Goal: Task Accomplishment & Management: Use online tool/utility

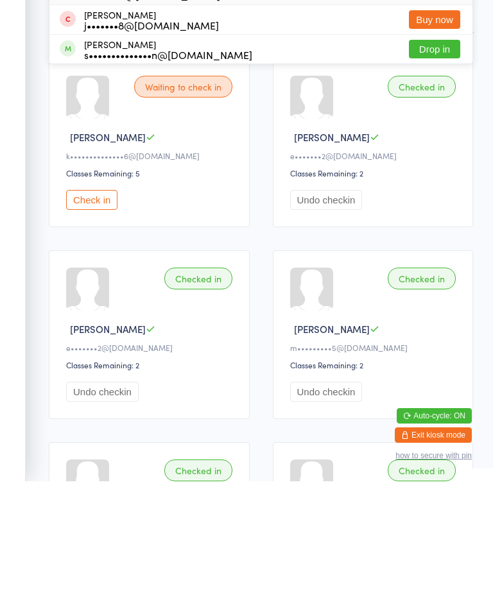
type input "Shae"
click at [441, 90] on button "Drop in" at bounding box center [434, 99] width 51 height 19
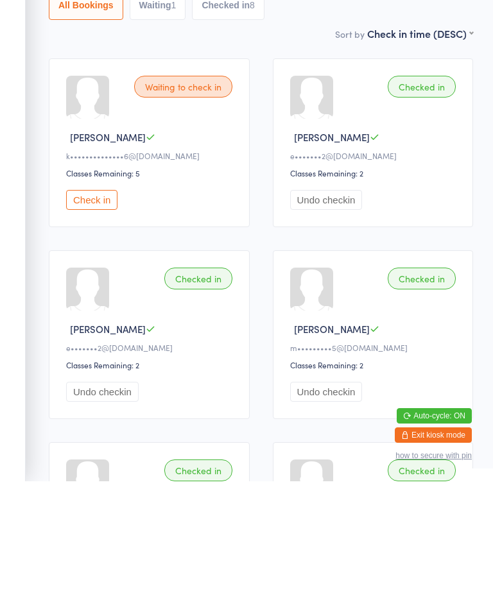
scroll to position [110, 0]
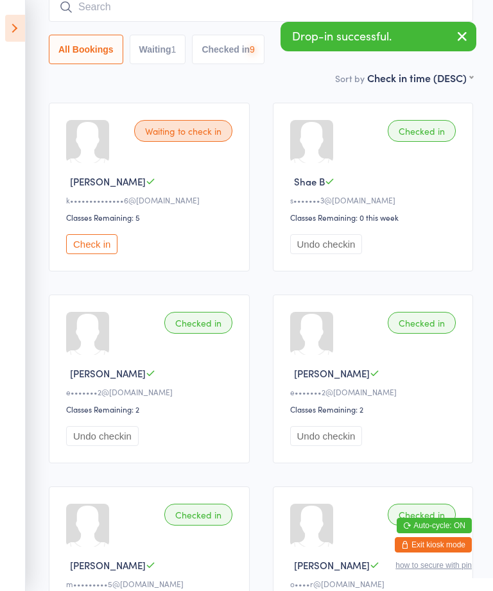
click at [110, 12] on input "search" at bounding box center [261, 7] width 424 height 30
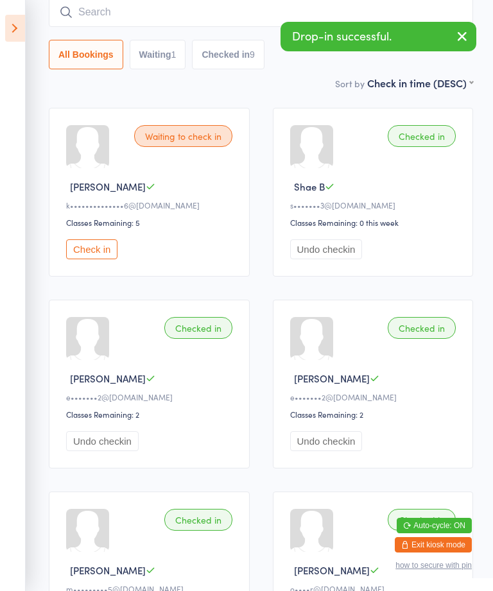
scroll to position [103, 0]
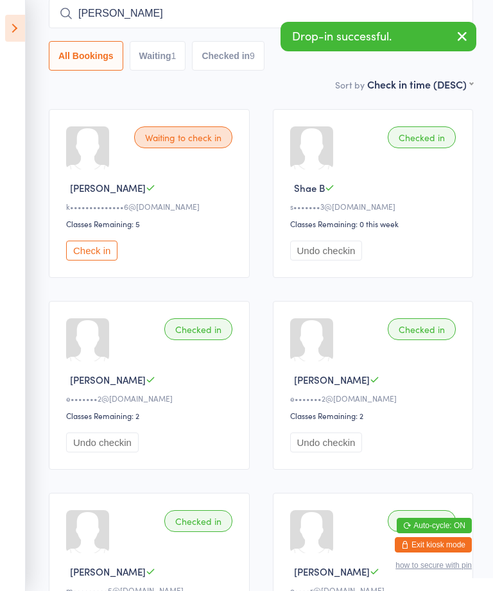
type input "[PERSON_NAME]"
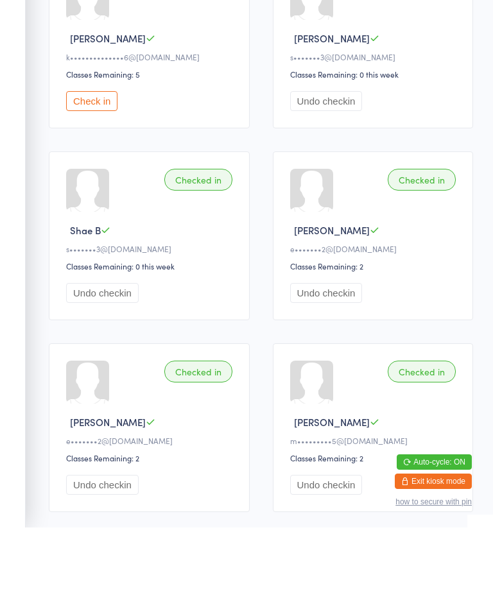
scroll to position [0, 0]
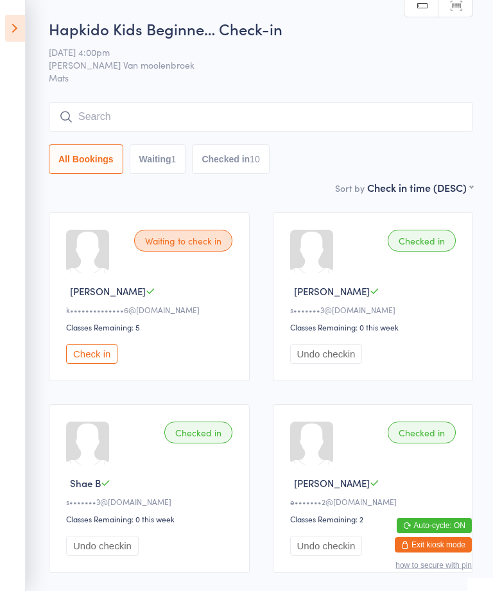
click at [189, 114] on input "search" at bounding box center [261, 117] width 424 height 30
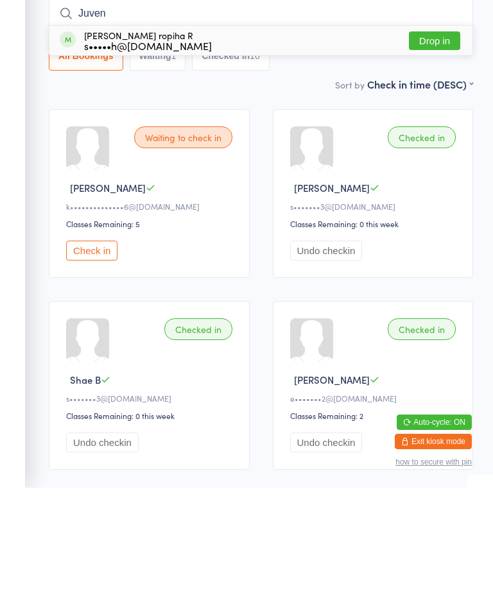
type input "Juven"
click at [425, 135] on button "Drop in" at bounding box center [434, 144] width 51 height 19
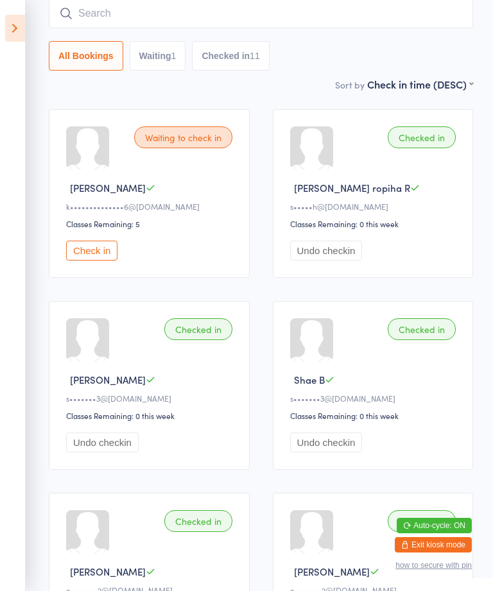
click at [337, 10] on input "search" at bounding box center [261, 14] width 424 height 30
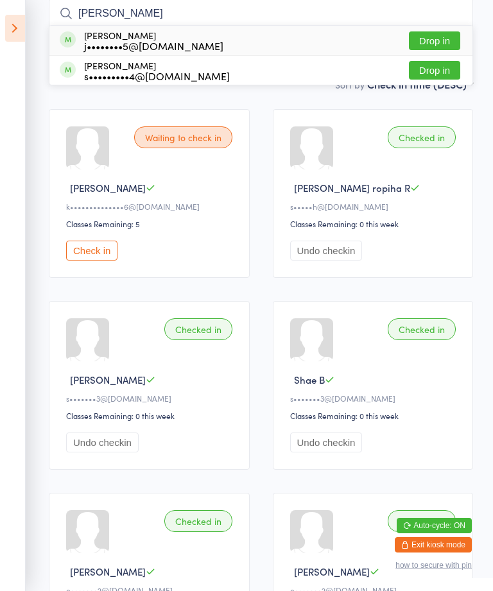
type input "[PERSON_NAME]"
click at [446, 38] on button "Drop in" at bounding box center [434, 40] width 51 height 19
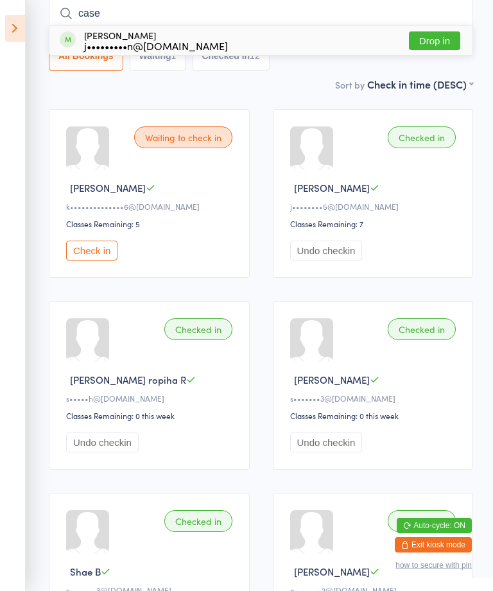
type input "[PERSON_NAME]"
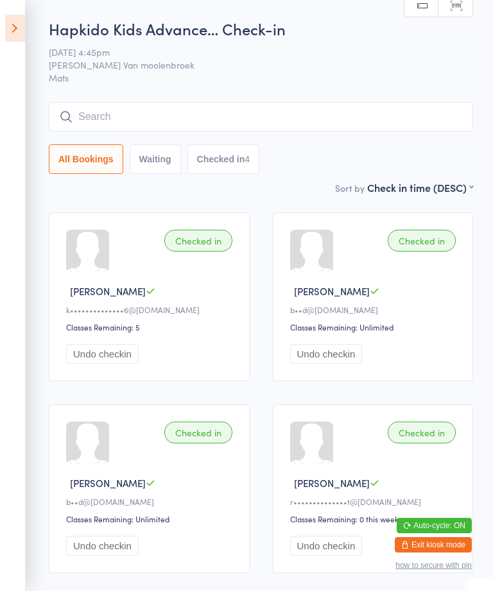
click at [17, 15] on icon at bounding box center [15, 28] width 20 height 27
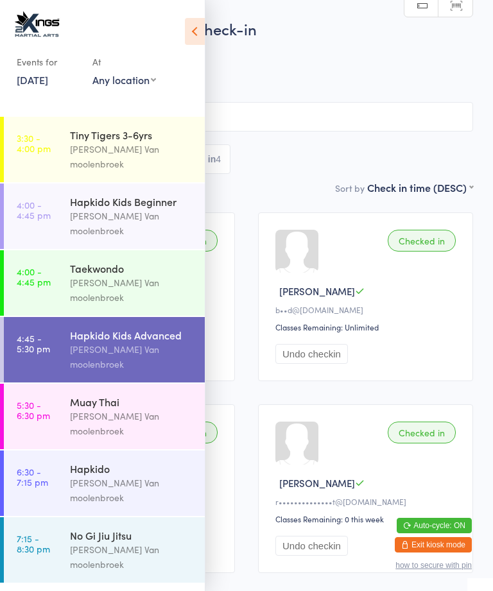
click at [68, 261] on link "4:00 - 4:45 pm Taekwondo [PERSON_NAME]" at bounding box center [104, 282] width 201 height 65
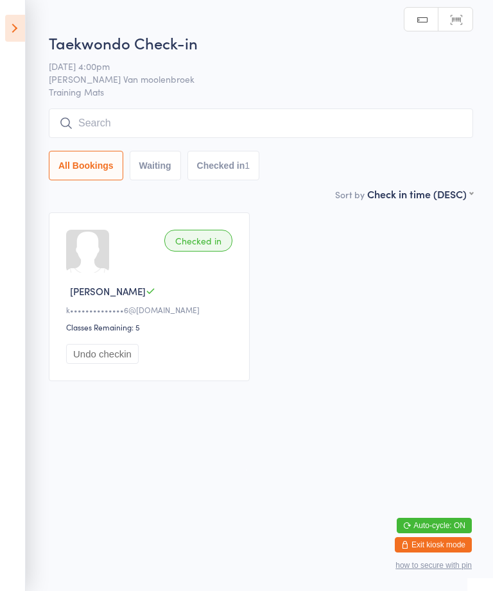
click at [274, 131] on input "search" at bounding box center [261, 123] width 424 height 30
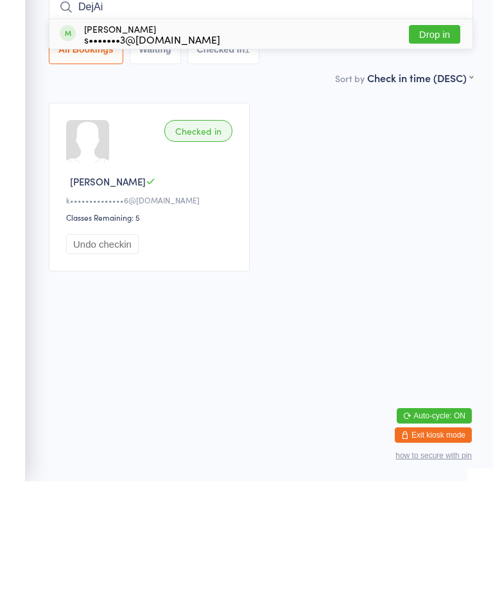
type input "DejAi"
click at [430, 135] on button "Drop in" at bounding box center [434, 144] width 51 height 19
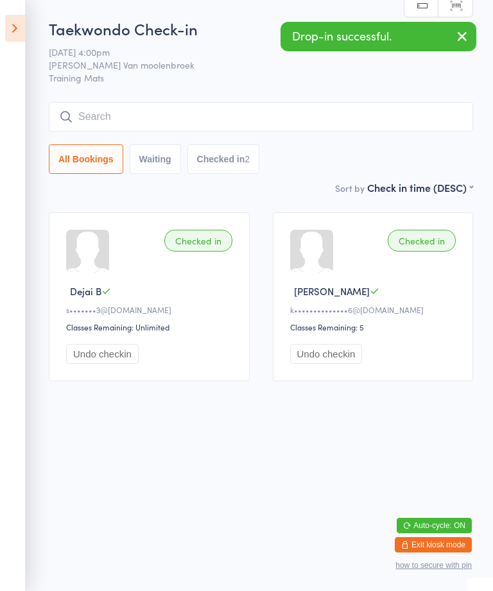
click at [8, 26] on icon at bounding box center [15, 28] width 20 height 27
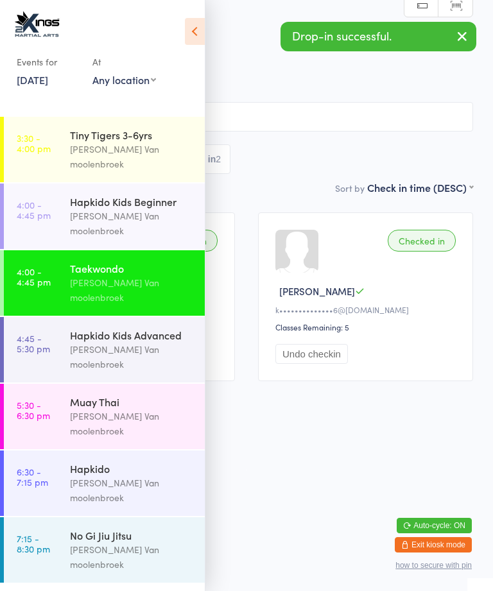
click at [42, 400] on time "5:30 - 6:30 pm" at bounding box center [33, 410] width 33 height 21
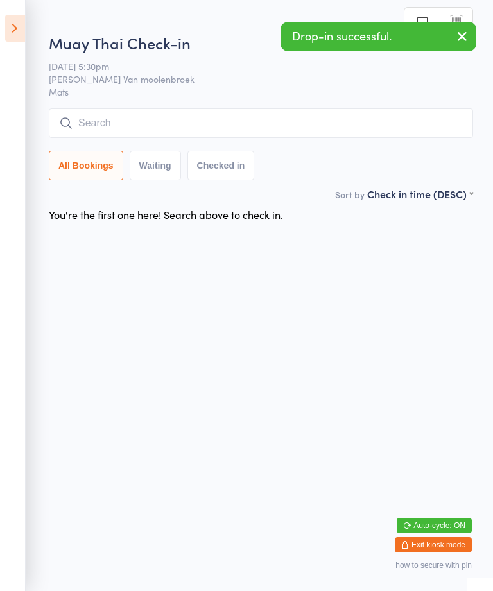
click at [157, 126] on input "search" at bounding box center [261, 123] width 424 height 30
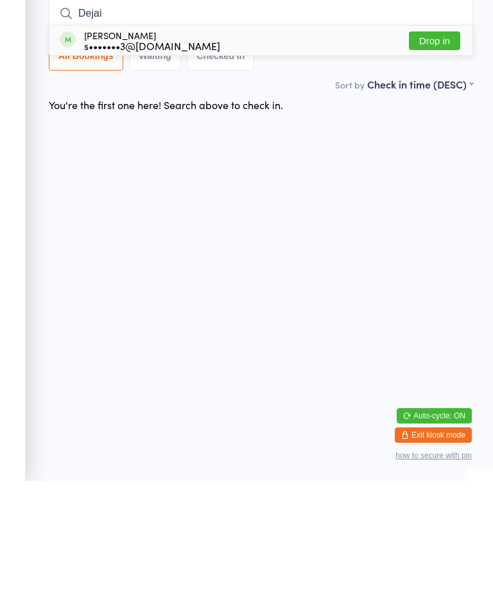
type input "Dejai"
click at [441, 141] on button "Drop in" at bounding box center [434, 150] width 51 height 19
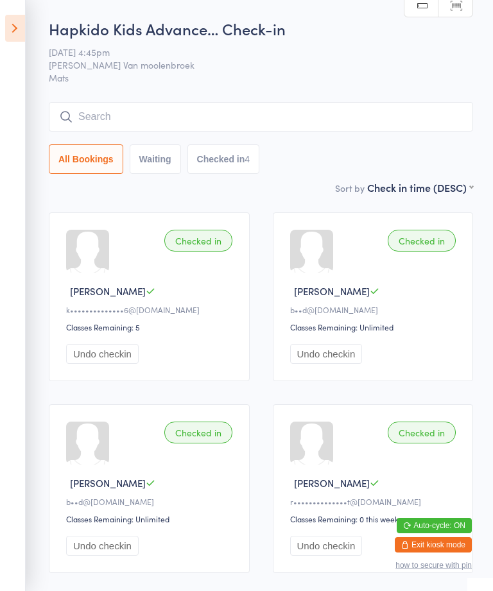
click at [369, 112] on input "search" at bounding box center [261, 117] width 424 height 30
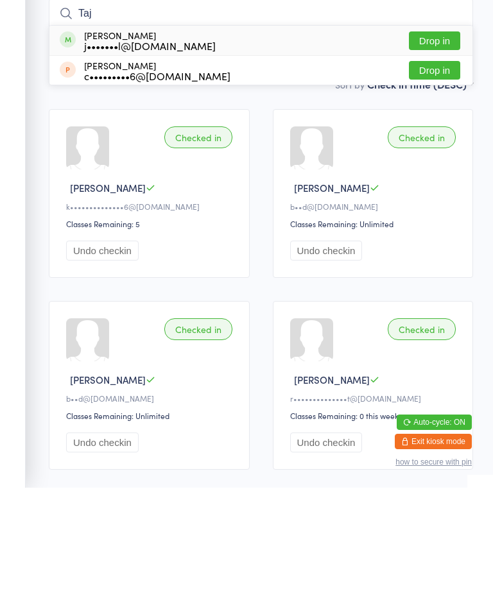
type input "Taj"
click at [445, 135] on button "Drop in" at bounding box center [434, 144] width 51 height 19
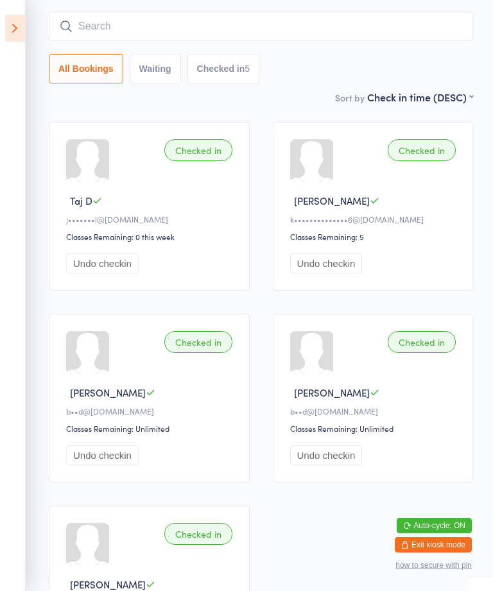
click at [320, 22] on input "search" at bounding box center [261, 27] width 424 height 30
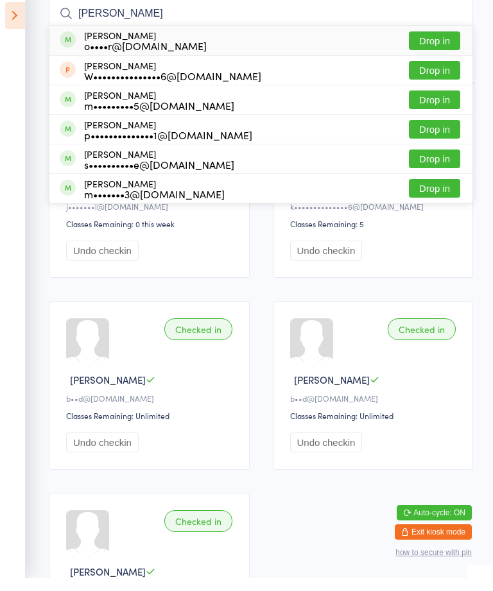
type input "[PERSON_NAME]"
click at [366, 38] on div "[PERSON_NAME] o••••r@[DOMAIN_NAME] Drop in" at bounding box center [260, 53] width 423 height 30
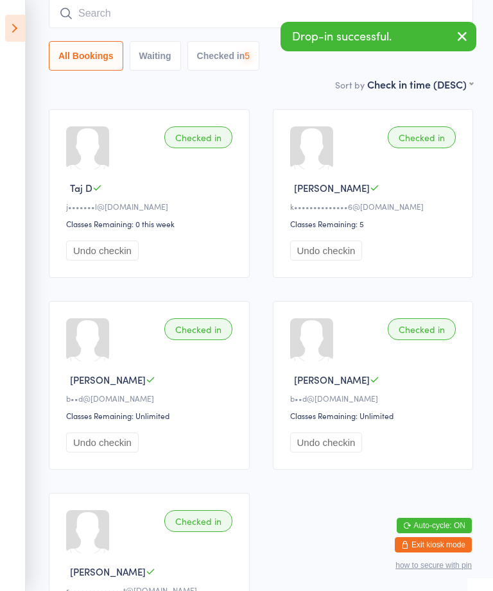
click at [296, 13] on input "search" at bounding box center [261, 14] width 424 height 30
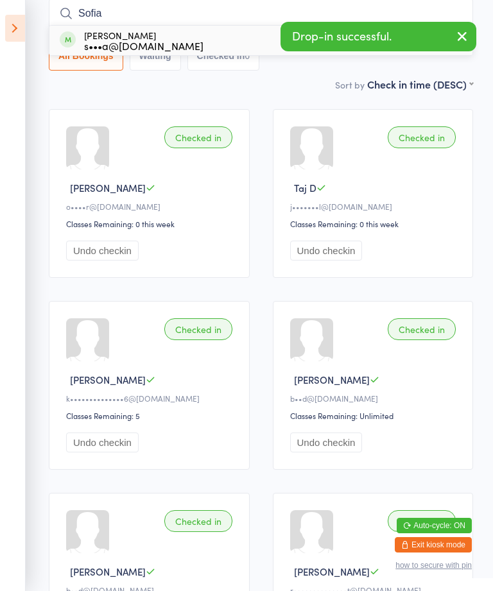
click at [470, 35] on button "button" at bounding box center [462, 37] width 28 height 30
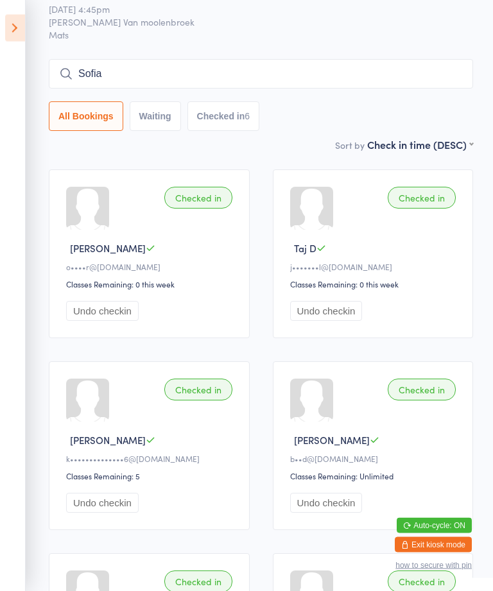
scroll to position [38, 0]
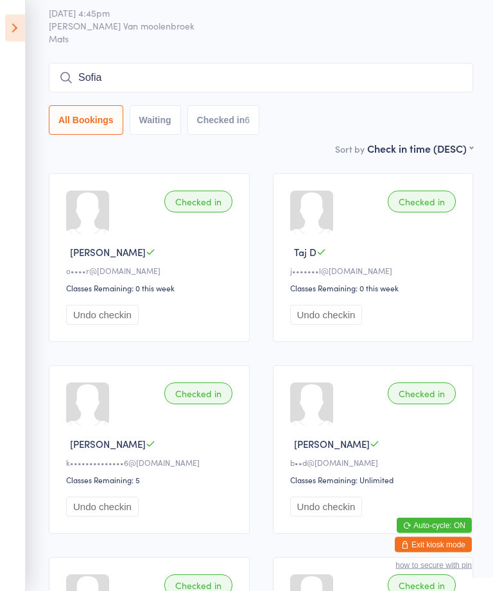
click at [268, 79] on input "Sofia" at bounding box center [261, 79] width 424 height 30
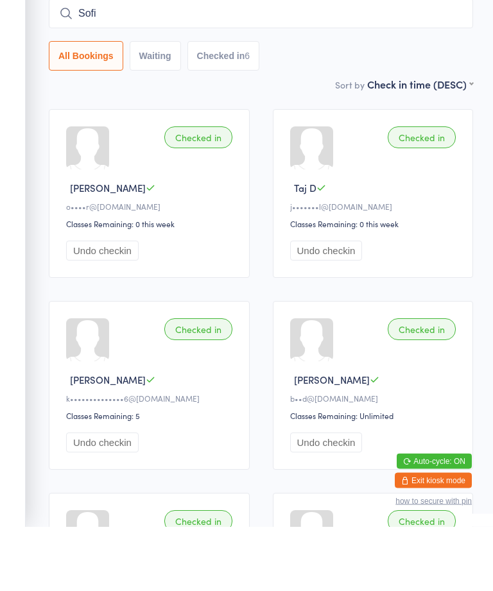
type input "Sofia"
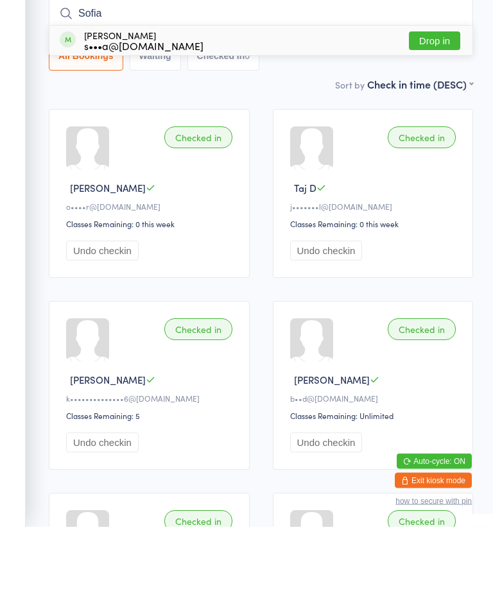
click at [424, 96] on button "Drop in" at bounding box center [434, 105] width 51 height 19
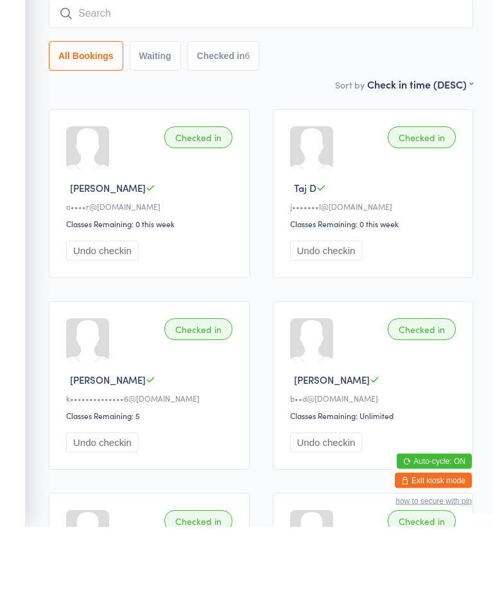
scroll to position [103, 0]
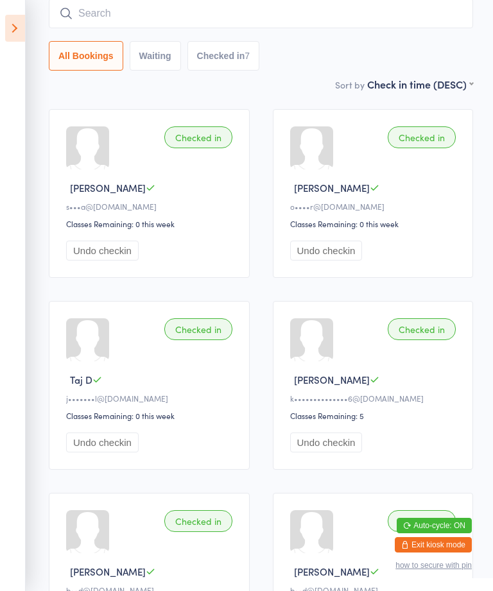
click at [366, 558] on div "Checked in [PERSON_NAME] C b••d@[DOMAIN_NAME] Classes Remaining: Unlimited Undo…" at bounding box center [373, 577] width 201 height 169
click at [459, 527] on button "Auto-cycle: ON" at bounding box center [433, 525] width 75 height 15
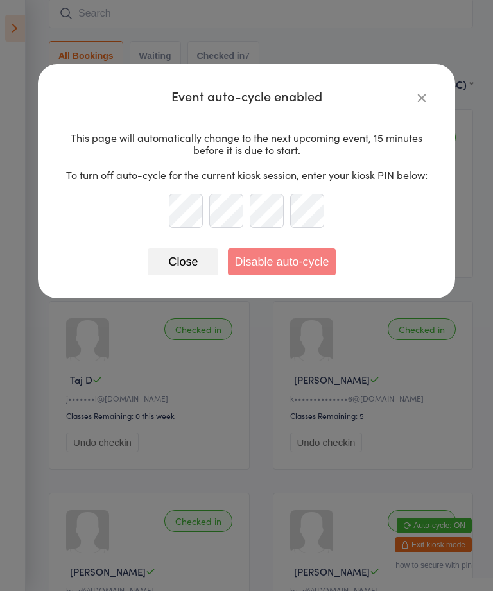
click at [190, 262] on button "Close" at bounding box center [183, 261] width 71 height 27
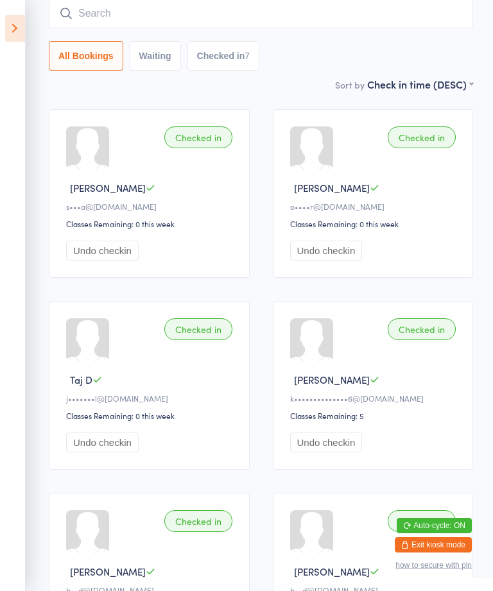
click at [410, 7] on input "search" at bounding box center [261, 14] width 424 height 30
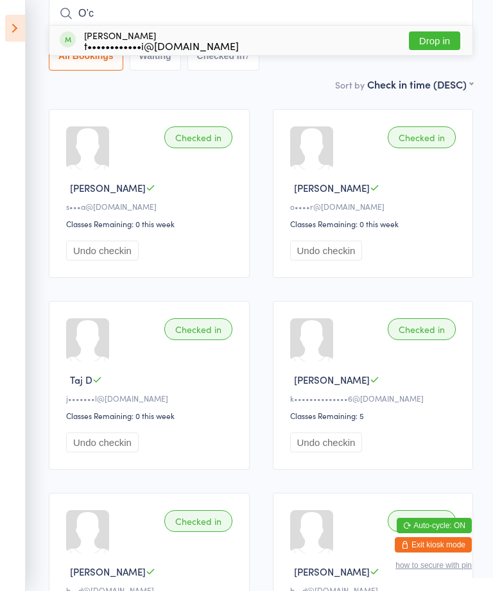
type input "O’c"
click at [443, 35] on button "Drop in" at bounding box center [434, 40] width 51 height 19
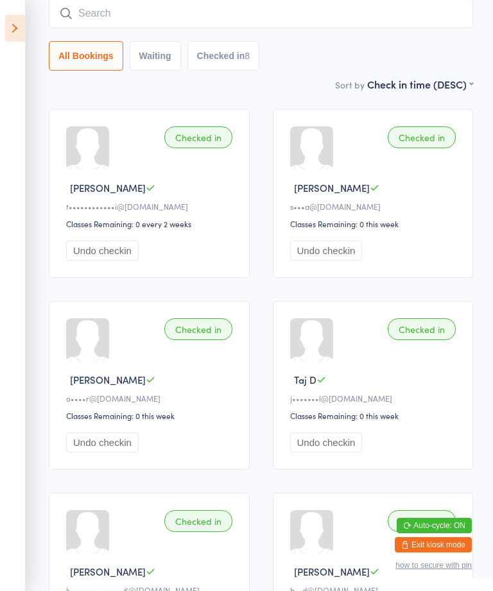
click at [388, 23] on input "search" at bounding box center [261, 14] width 424 height 30
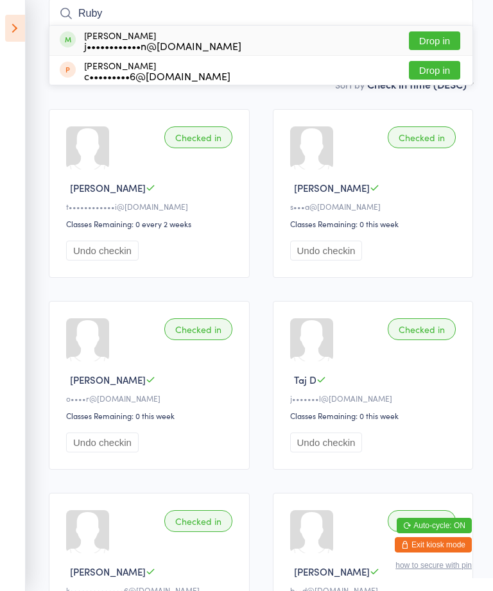
type input "Ruby"
click at [438, 33] on button "Drop in" at bounding box center [434, 40] width 51 height 19
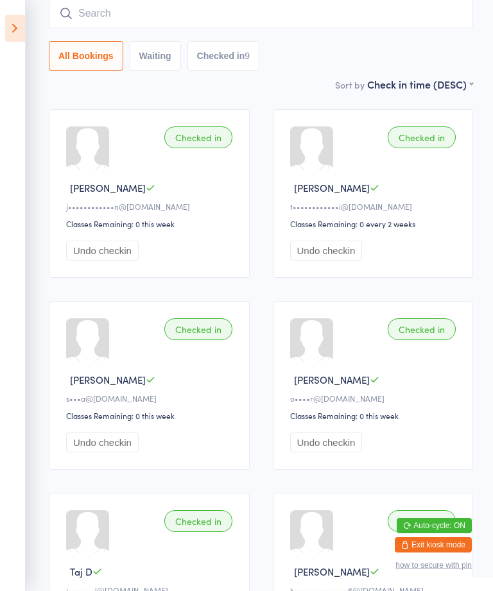
click at [22, 18] on icon at bounding box center [15, 28] width 20 height 27
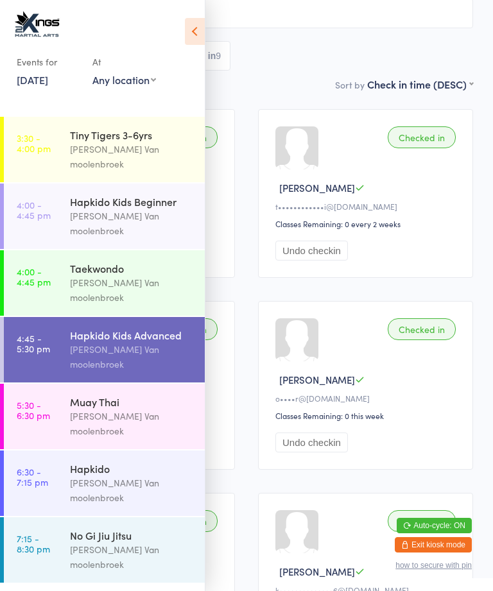
click at [80, 395] on div "Muay Thai" at bounding box center [132, 402] width 124 height 14
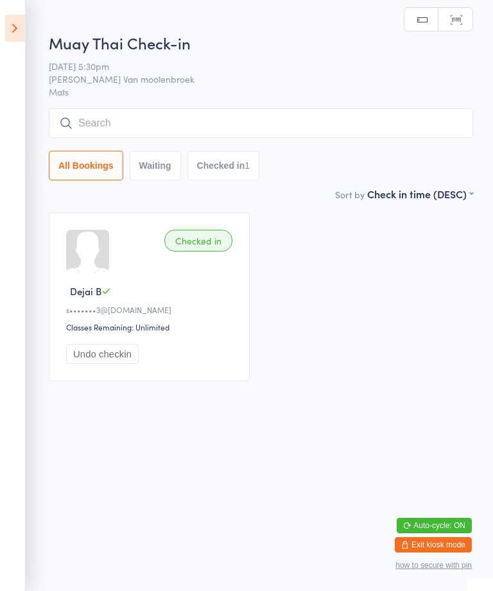
click at [113, 112] on input "search" at bounding box center [261, 123] width 424 height 30
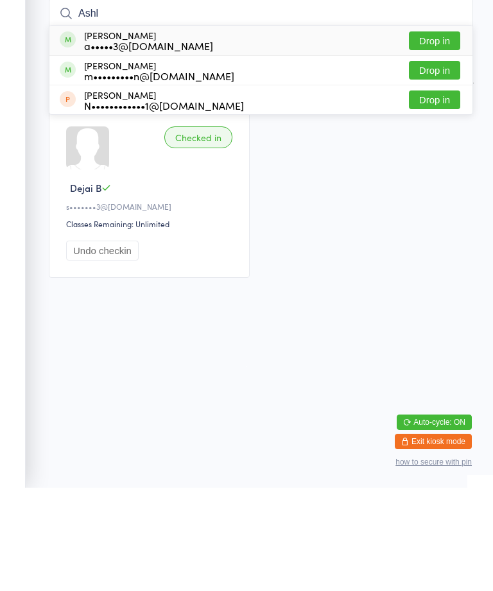
type input "Ashl"
click at [114, 144] on div "a•••••3@[DOMAIN_NAME]" at bounding box center [148, 149] width 129 height 10
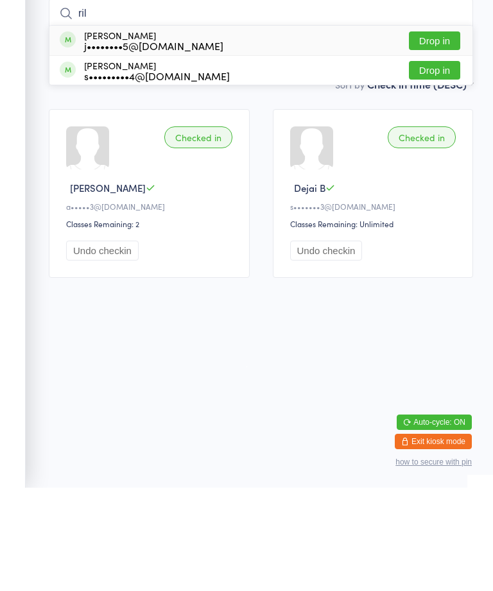
type input "ril"
click at [441, 164] on button "Drop in" at bounding box center [434, 173] width 51 height 19
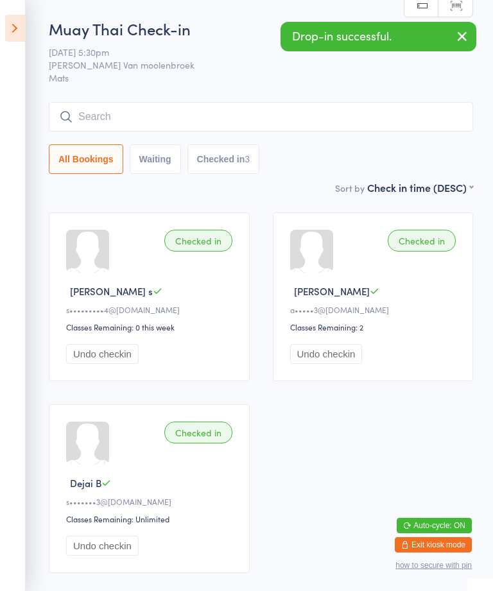
click at [217, 104] on input "search" at bounding box center [261, 117] width 424 height 30
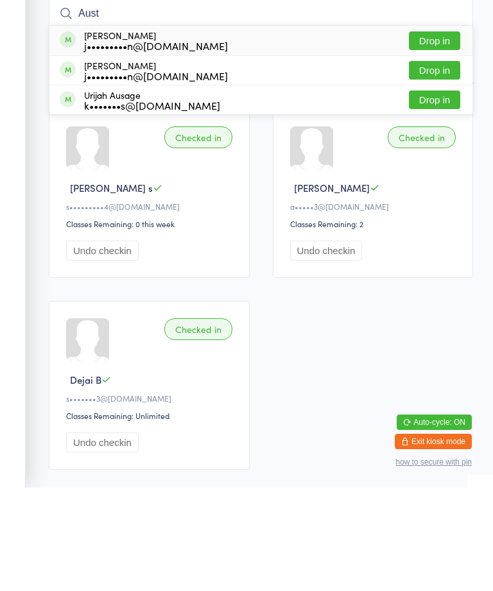
type input "Aust"
click at [445, 135] on button "Drop in" at bounding box center [434, 144] width 51 height 19
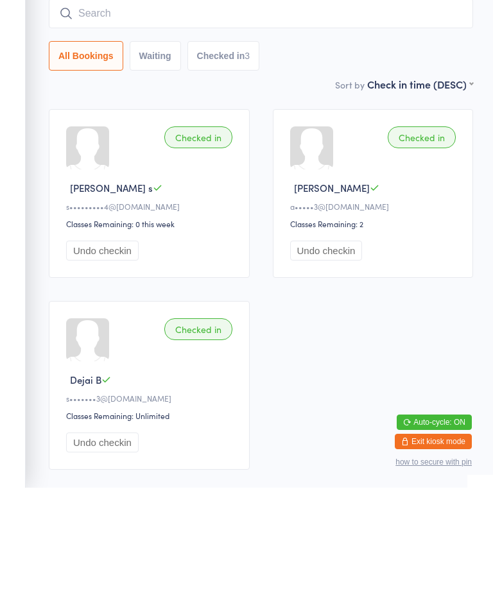
scroll to position [90, 0]
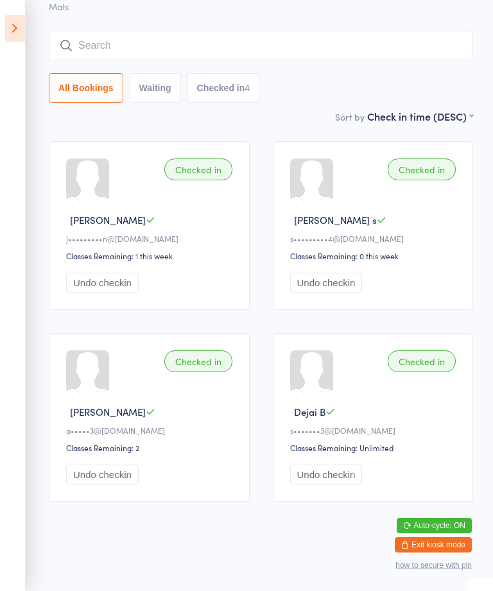
click at [252, 31] on input "search" at bounding box center [261, 46] width 424 height 30
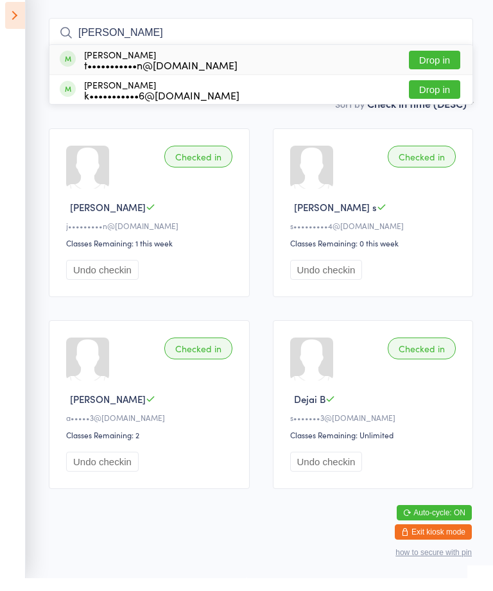
type input "[PERSON_NAME]"
click at [437, 64] on button "Drop in" at bounding box center [434, 73] width 51 height 19
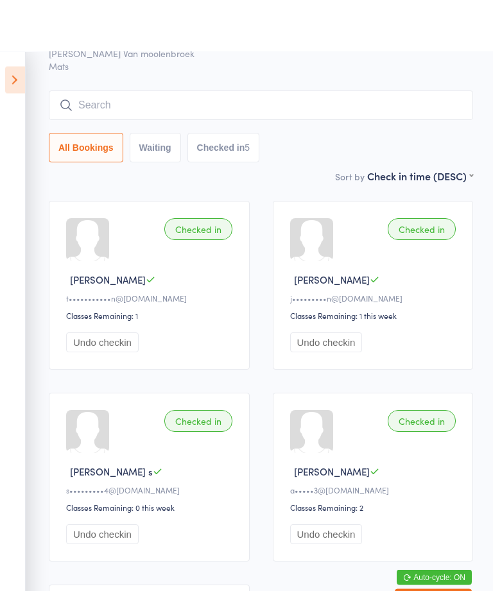
scroll to position [0, 0]
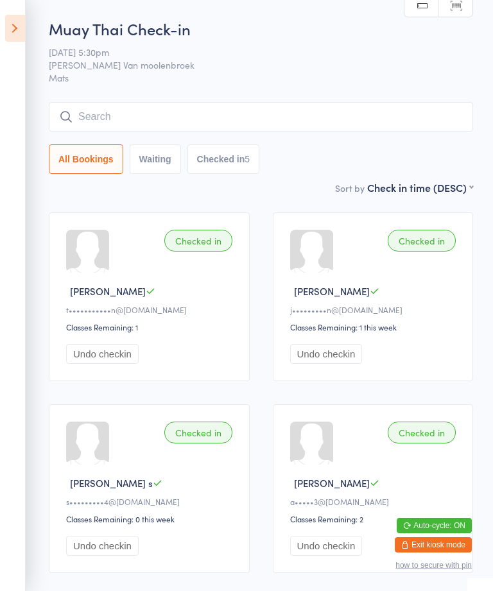
click at [90, 96] on div "Muay Thai Check-in [DATE] 5:30pm [PERSON_NAME] Van moolenbroek Mats Manual sear…" at bounding box center [261, 99] width 424 height 162
click at [108, 114] on input "search" at bounding box center [261, 117] width 424 height 30
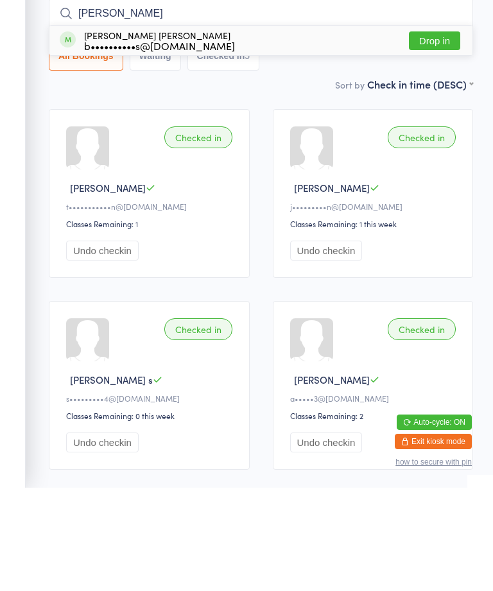
type input "[PERSON_NAME]"
click at [429, 129] on div "[PERSON_NAME] [PERSON_NAME] b••••••••••s@[DOMAIN_NAME] Drop in" at bounding box center [260, 144] width 423 height 30
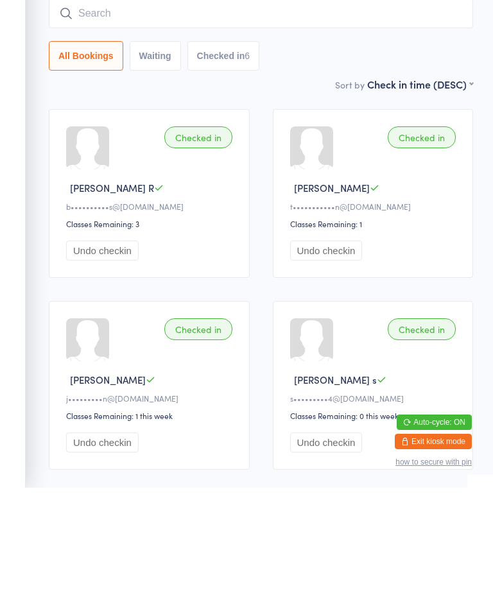
click at [156, 102] on input "search" at bounding box center [261, 117] width 424 height 30
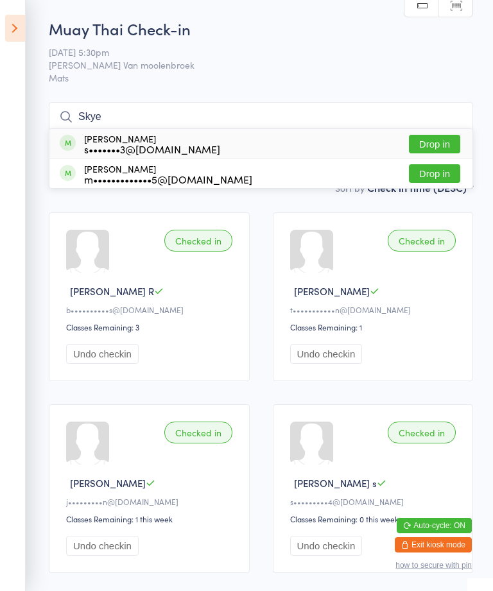
type input "Skye"
click at [448, 132] on div "[PERSON_NAME] s•••••••3@[DOMAIN_NAME] Drop in" at bounding box center [260, 144] width 423 height 30
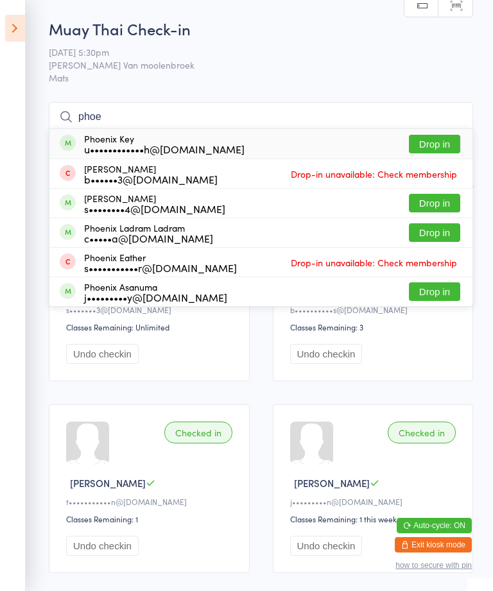
type input "phoe"
click at [431, 139] on button "Drop in" at bounding box center [434, 144] width 51 height 19
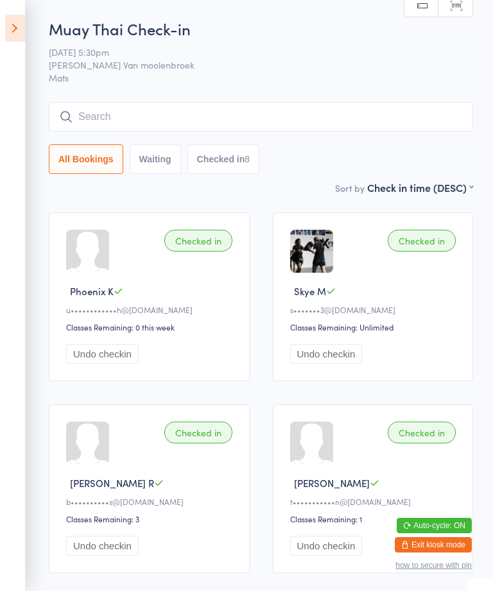
click at [404, 105] on input "search" at bounding box center [261, 117] width 424 height 30
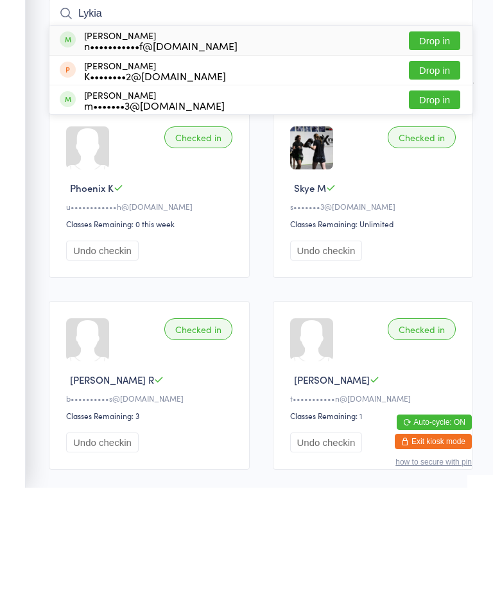
type input "Lykia"
click at [440, 135] on button "Drop in" at bounding box center [434, 144] width 51 height 19
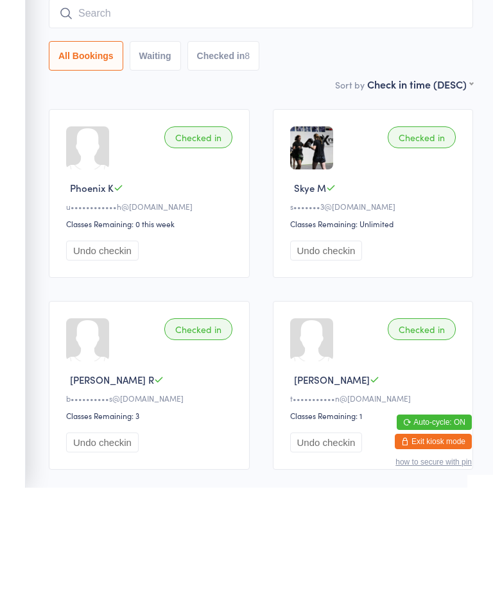
scroll to position [103, 0]
